Goal: Information Seeking & Learning: Understand process/instructions

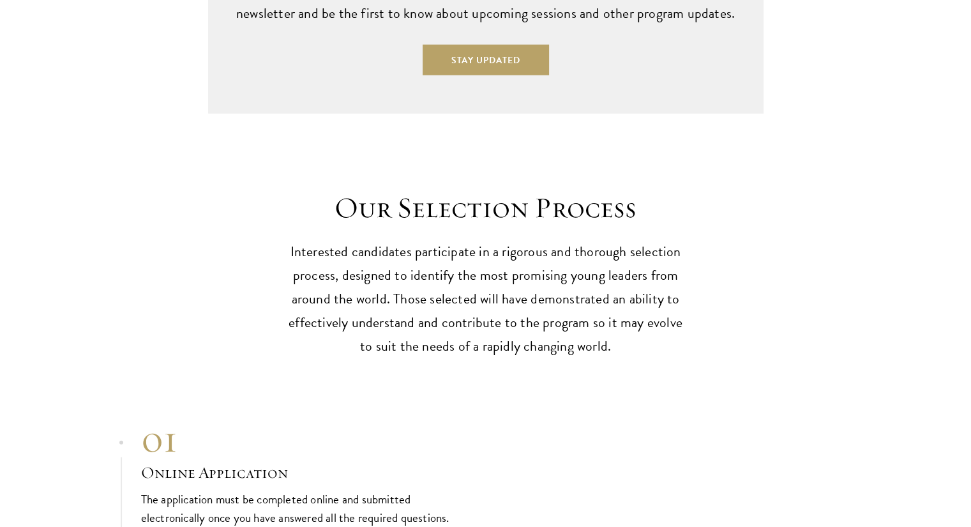
scroll to position [3633, 0]
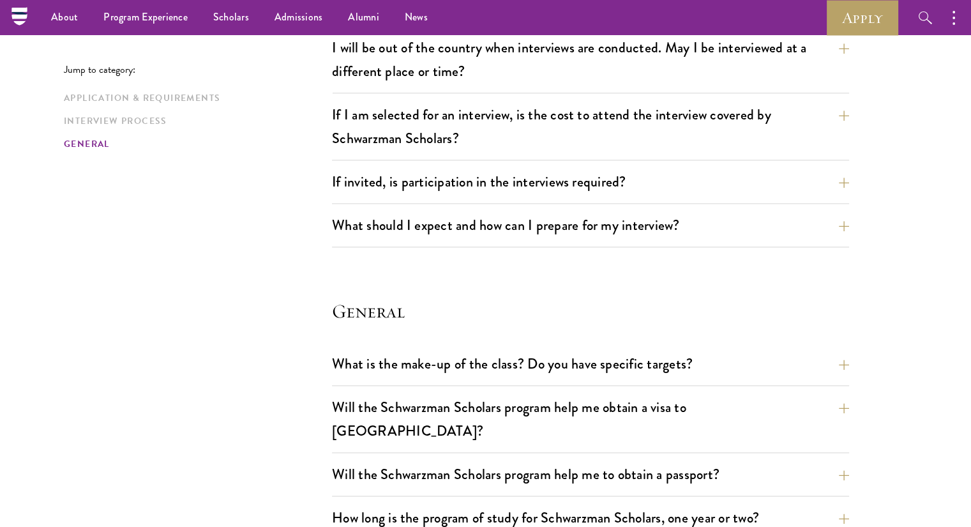
scroll to position [1588, 0]
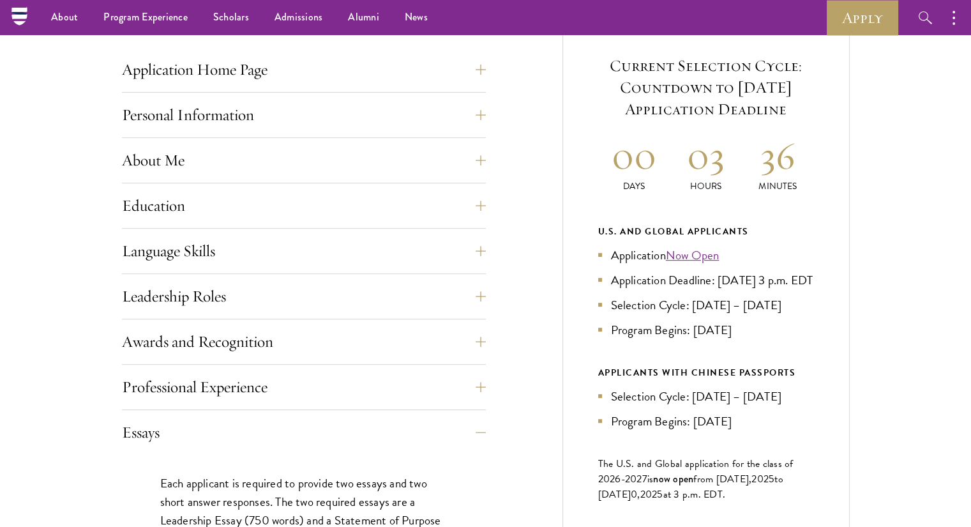
scroll to position [481, 0]
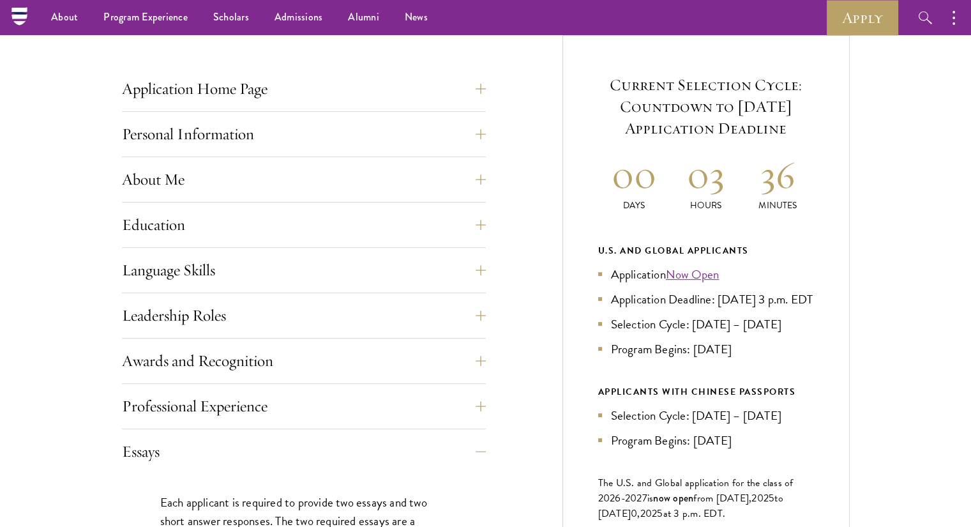
click at [309, 199] on div "About Me Biographical Profile: Provide a biographical profile of up to 100 word…" at bounding box center [304, 183] width 364 height 38
click at [331, 179] on button "About Me" at bounding box center [314, 179] width 364 height 31
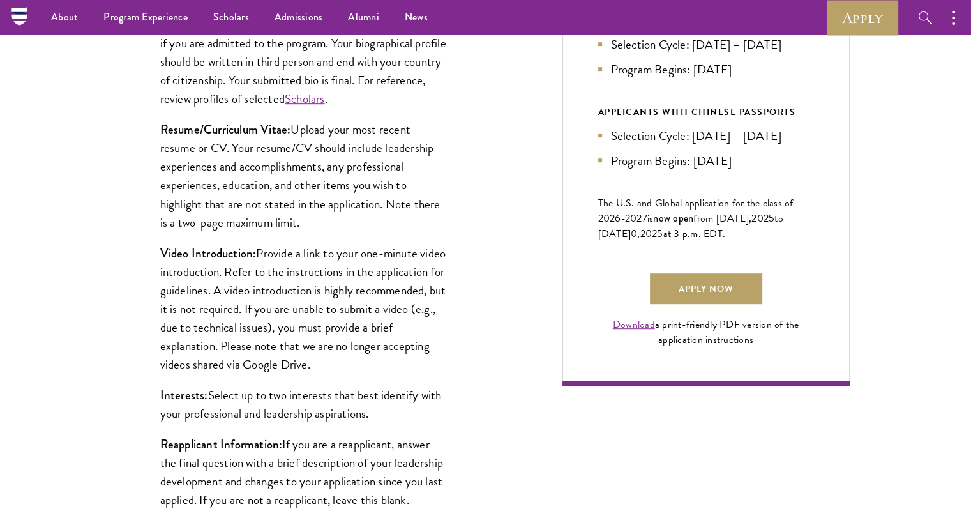
scroll to position [757, 0]
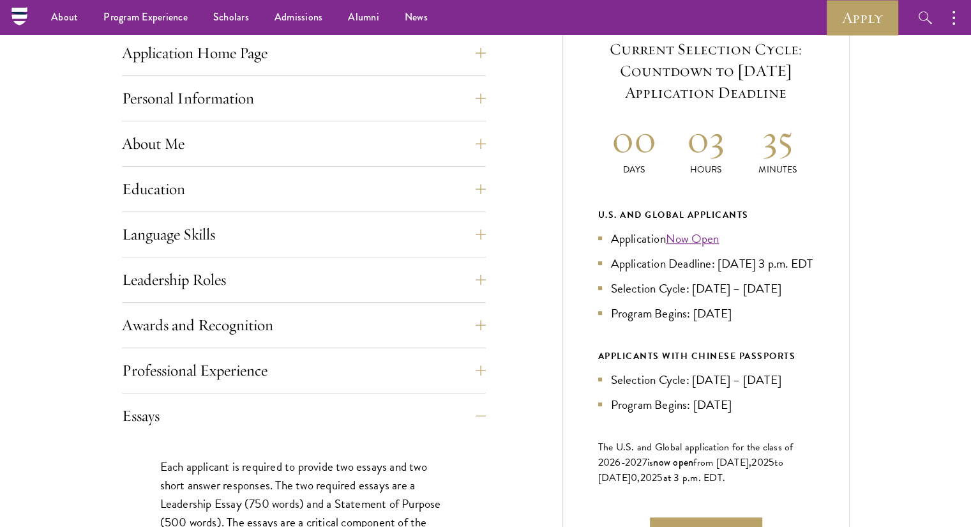
scroll to position [516, 0]
click at [308, 140] on button "About Me" at bounding box center [314, 145] width 364 height 31
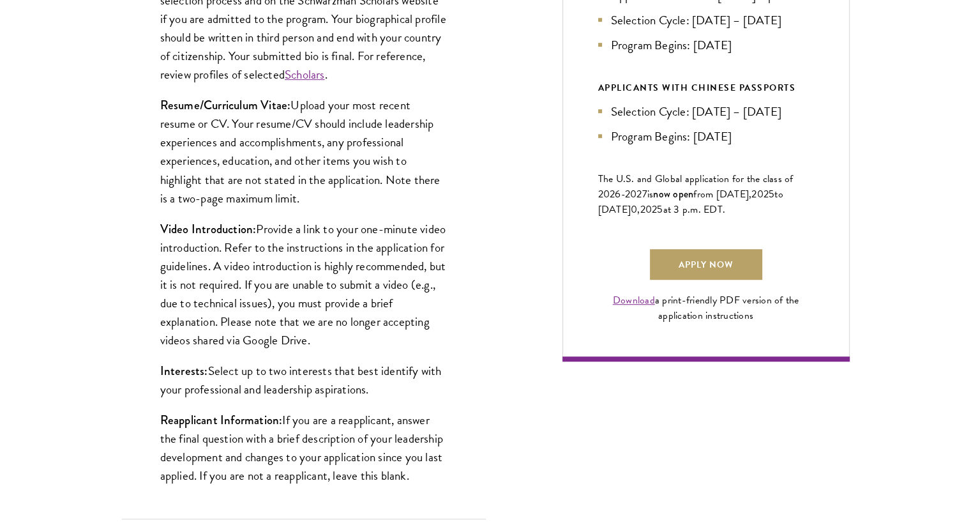
scroll to position [786, 0]
